Goal: Information Seeking & Learning: Learn about a topic

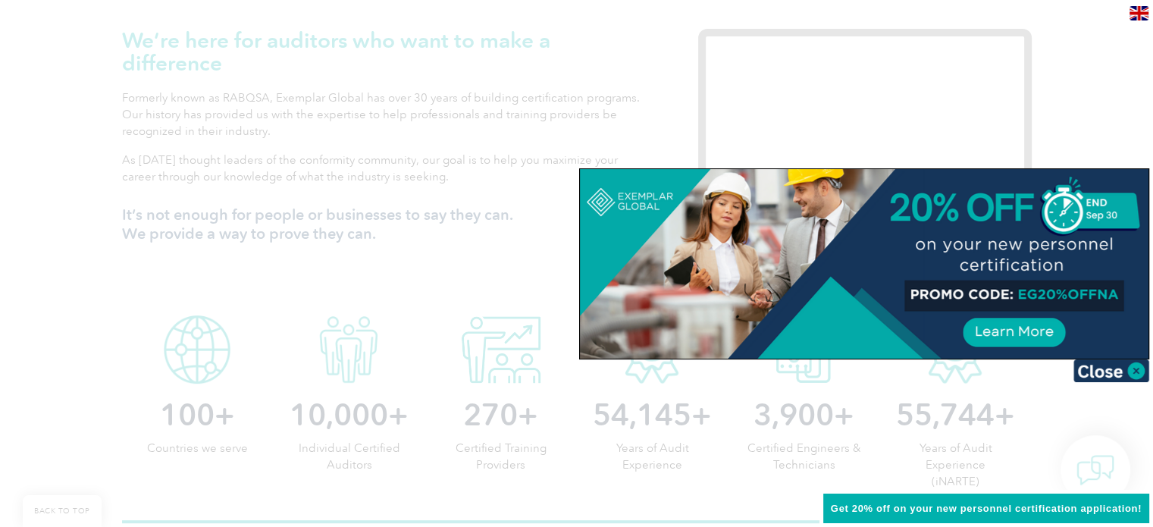
scroll to position [70, 0]
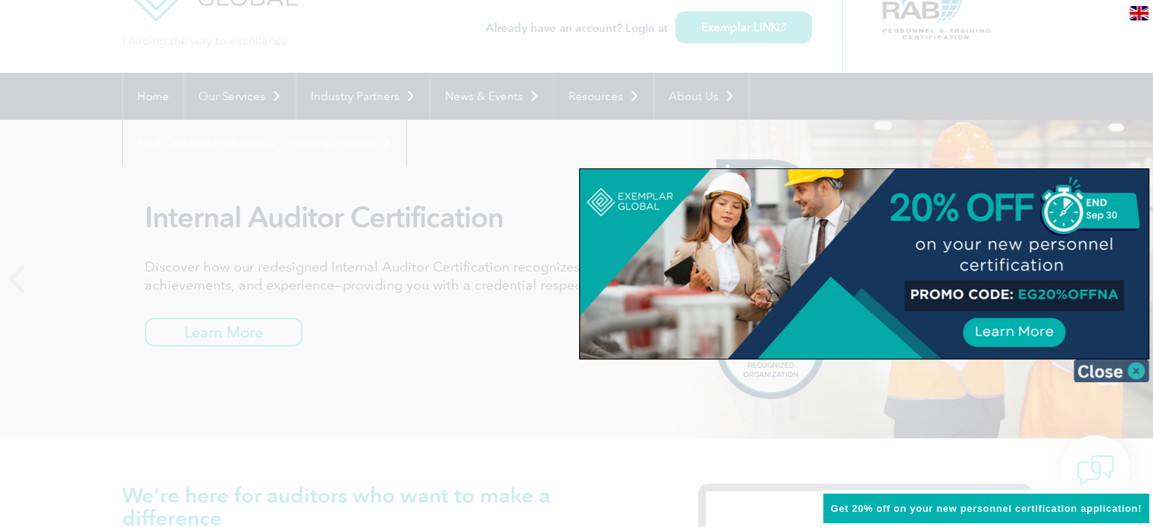
drag, startPoint x: 1128, startPoint y: 372, endPoint x: 1149, endPoint y: 362, distance: 23.7
click at [1128, 371] on img at bounding box center [1111, 370] width 76 height 23
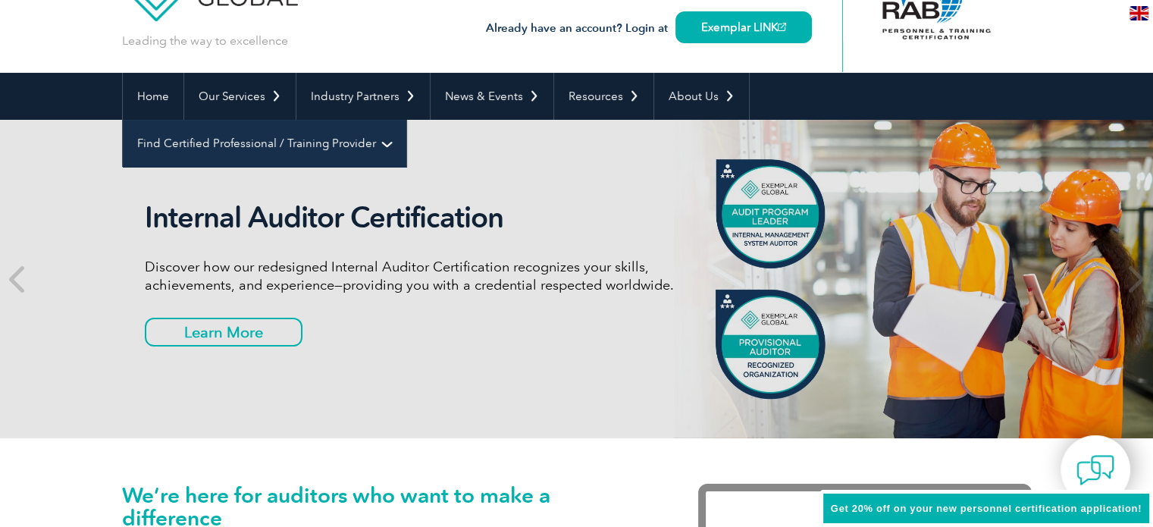
scroll to position [0, 0]
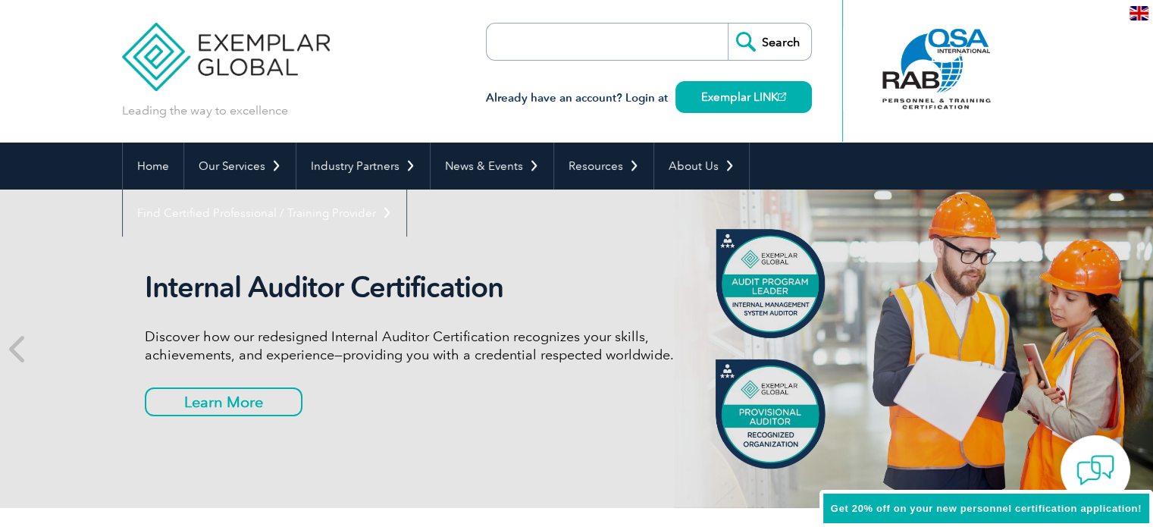
click at [962, 190] on div "Internal Auditor Certification Discover how our redesigned Internal Auditor Cer…" at bounding box center [577, 349] width 910 height 318
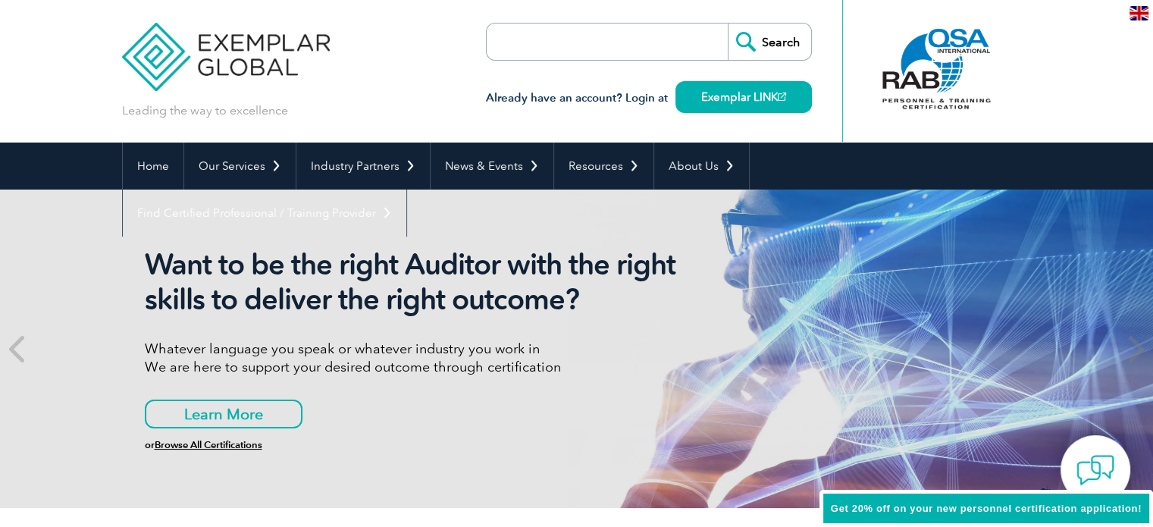
click at [1141, 13] on img at bounding box center [1138, 13] width 19 height 14
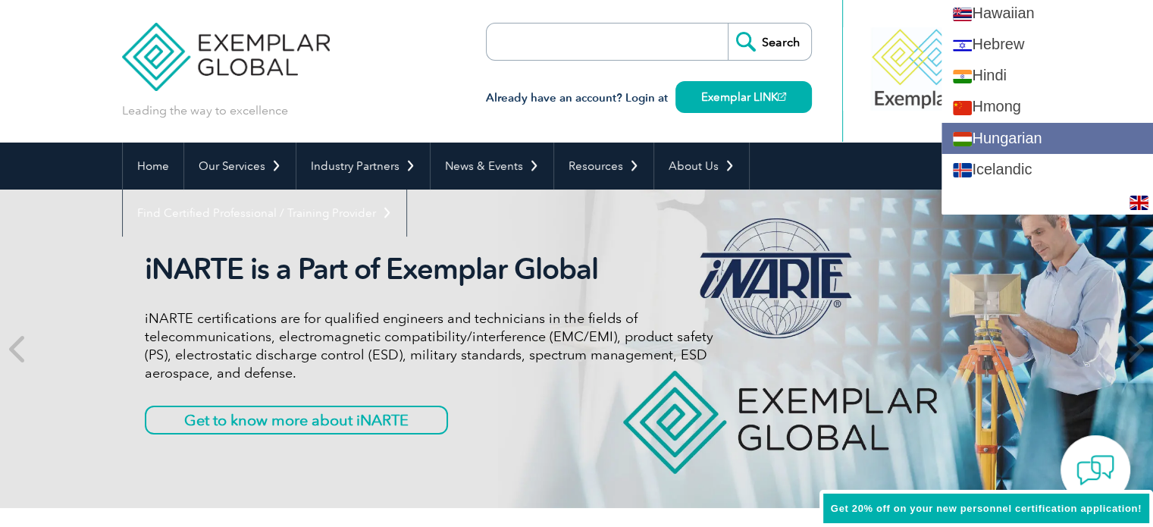
scroll to position [985, 0]
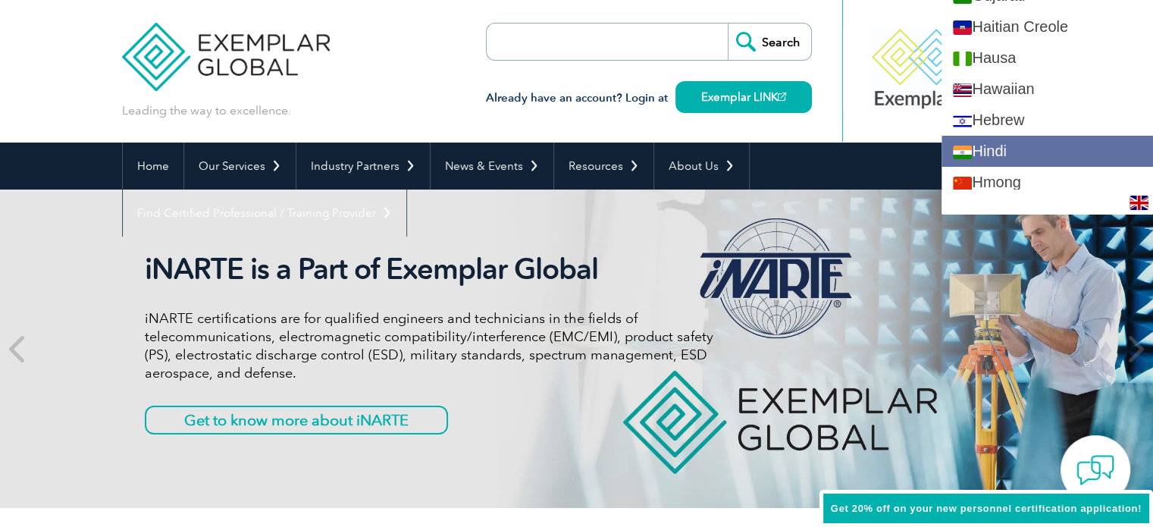
click at [999, 150] on link "Hindi" at bounding box center [1046, 151] width 211 height 31
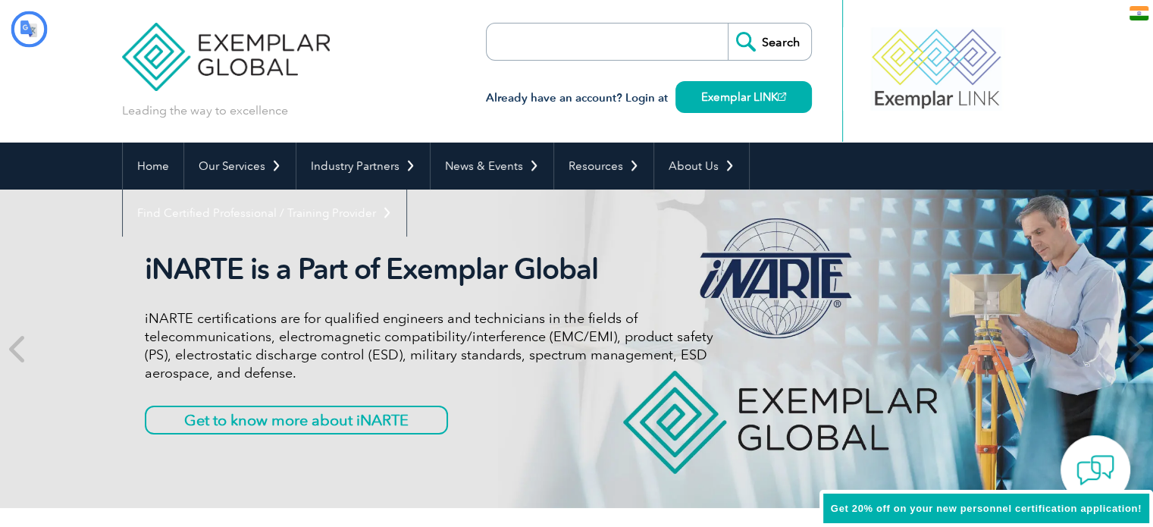
scroll to position [0, 0]
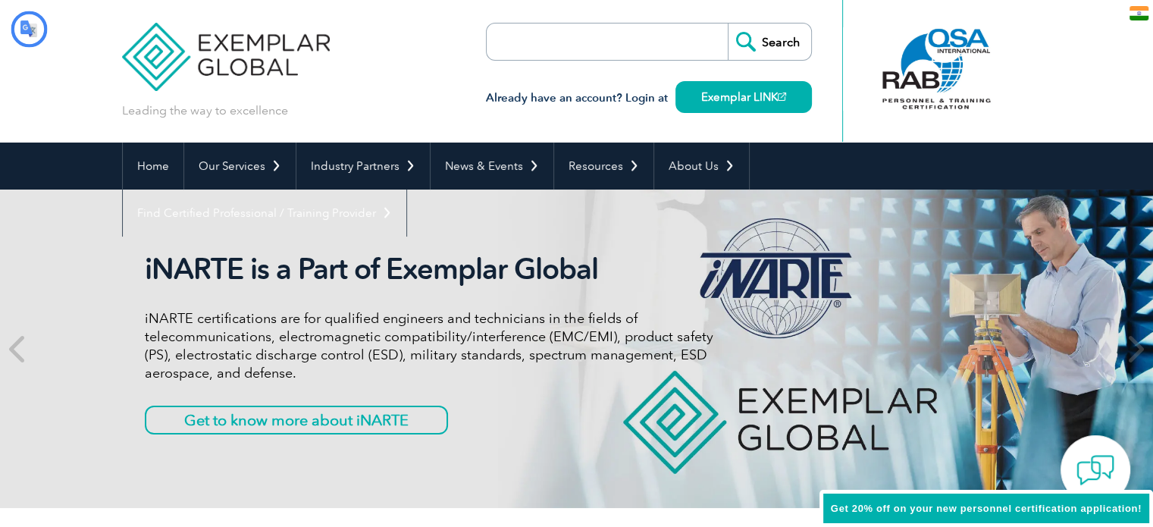
type input "खोज"
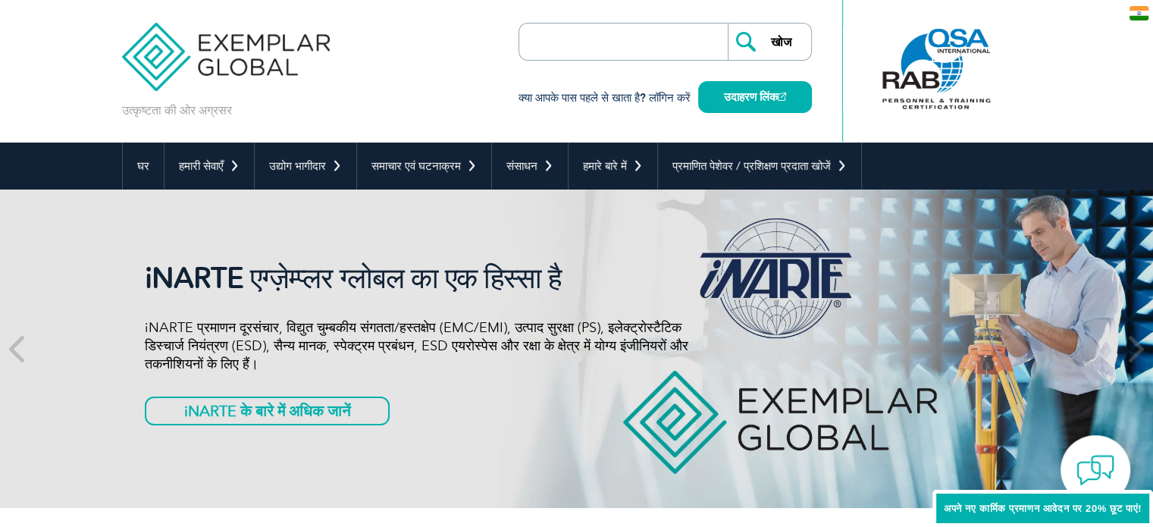
click at [1129, 12] on img at bounding box center [1138, 13] width 19 height 14
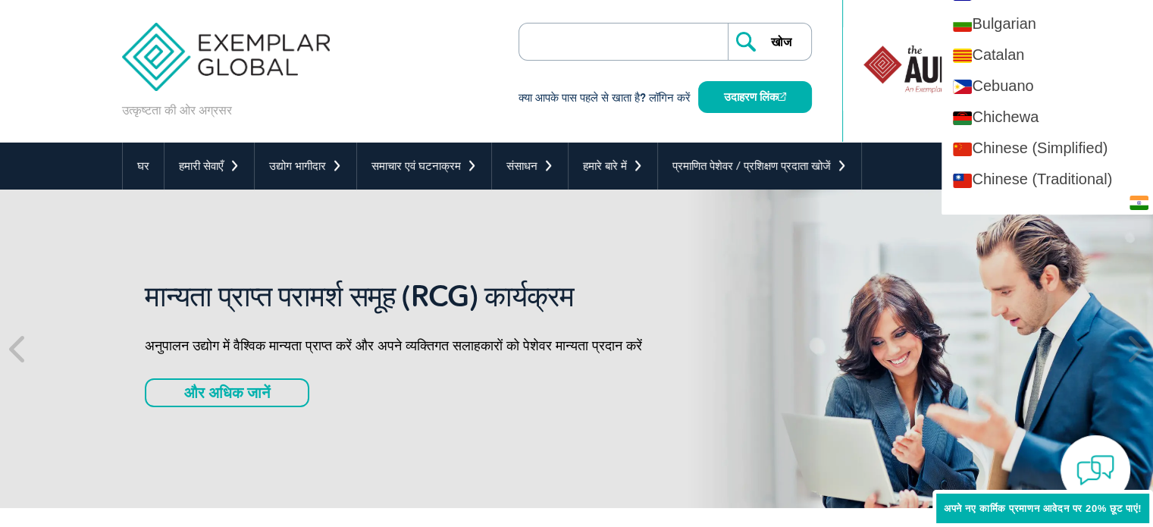
scroll to position [606, 0]
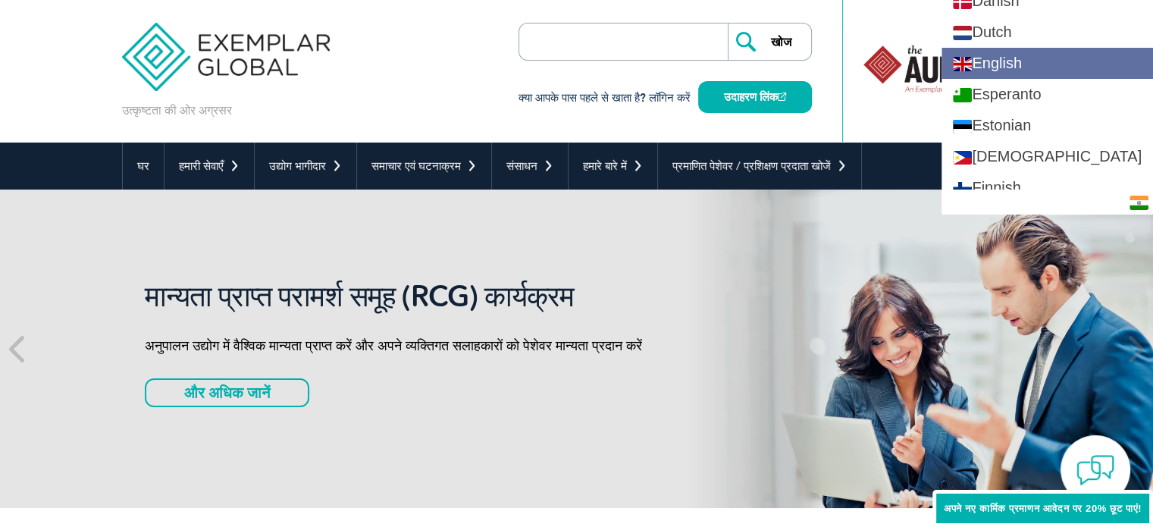
click at [1016, 71] on link "English" at bounding box center [1046, 63] width 211 height 31
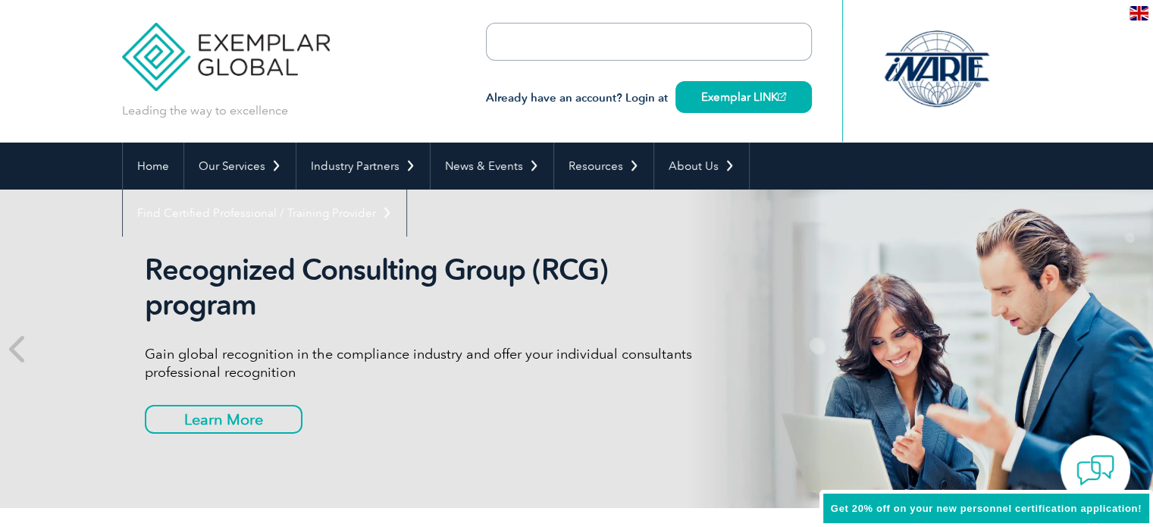
click at [1014, 72] on div at bounding box center [1022, 71] width 19 height 142
click at [934, 62] on div at bounding box center [936, 68] width 151 height 83
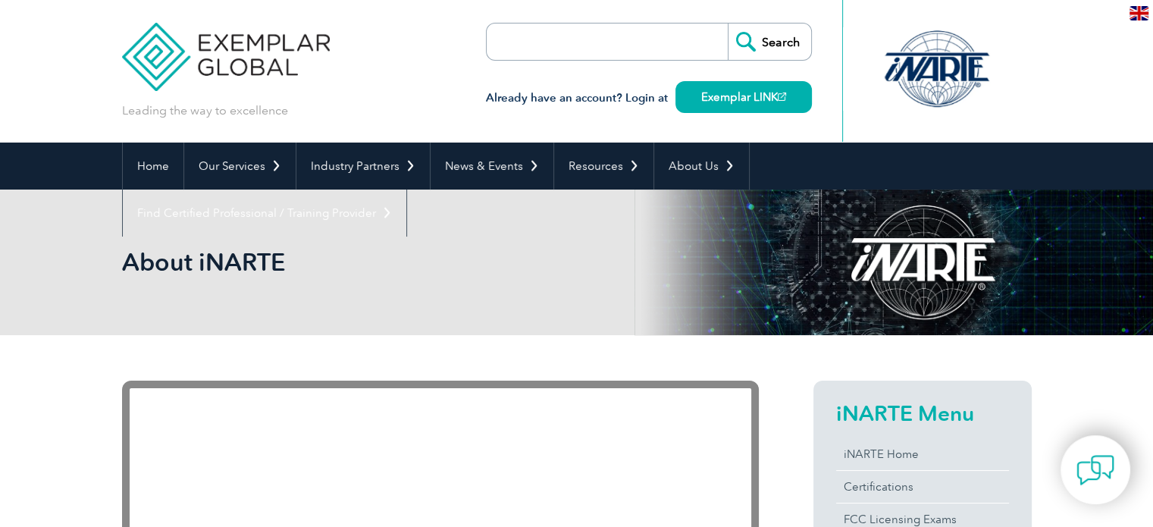
scroll to position [227, 0]
